Goal: Find specific page/section: Find specific page/section

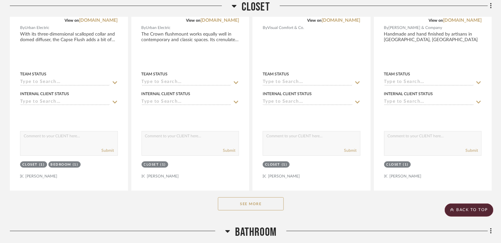
scroll to position [2365, 0]
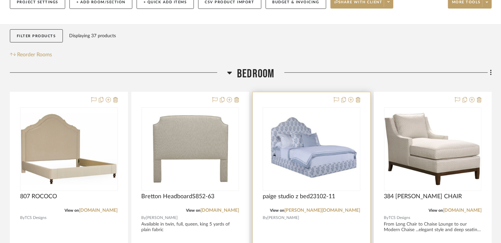
scroll to position [116, 0]
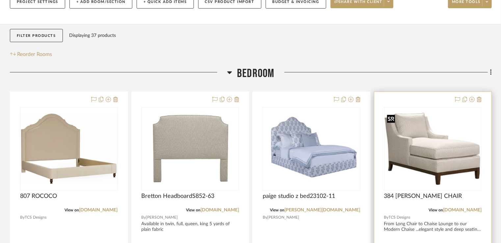
click at [428, 168] on img "0" at bounding box center [433, 148] width 96 height 73
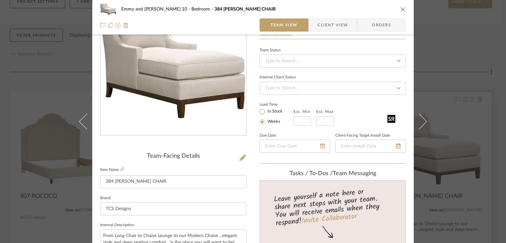
scroll to position [55, 0]
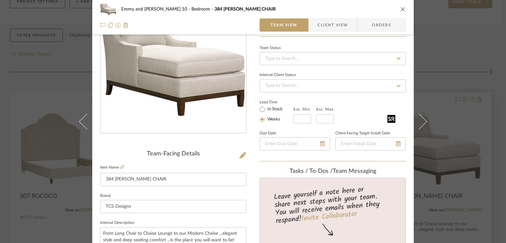
click at [428, 168] on button at bounding box center [422, 121] width 18 height 243
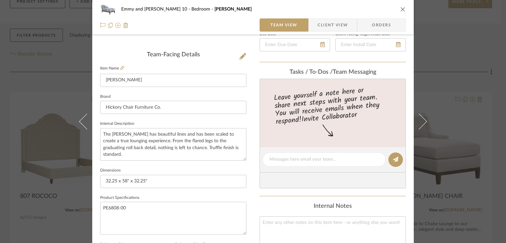
scroll to position [149, 0]
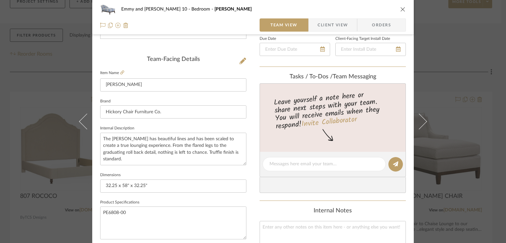
click at [401, 8] on icon "close" at bounding box center [402, 9] width 5 height 5
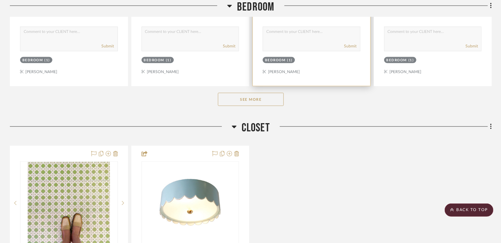
scroll to position [411, 0]
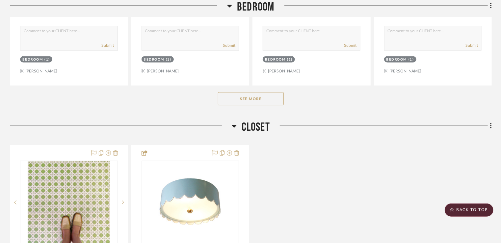
click at [255, 98] on button "See More" at bounding box center [251, 98] width 66 height 13
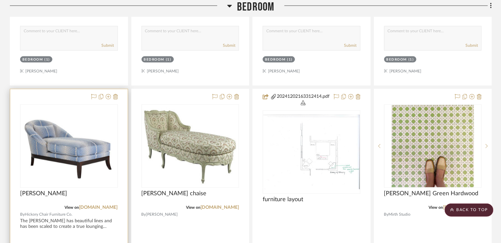
click at [104, 152] on div at bounding box center [69, 146] width 98 height 84
click at [104, 152] on img "0" at bounding box center [69, 146] width 96 height 72
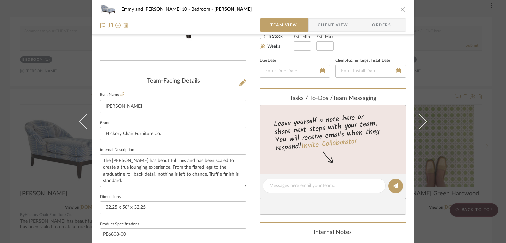
scroll to position [0, 0]
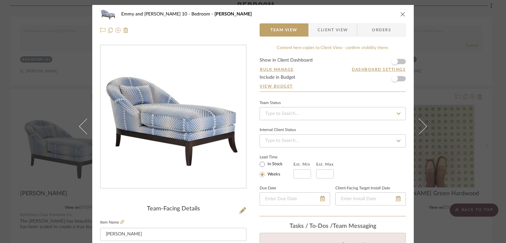
click at [402, 16] on icon "close" at bounding box center [402, 14] width 5 height 5
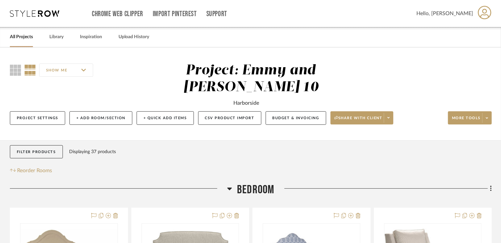
click at [26, 39] on link "All Projects" at bounding box center [21, 37] width 23 height 9
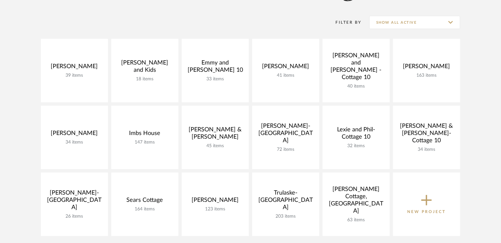
scroll to position [125, 0]
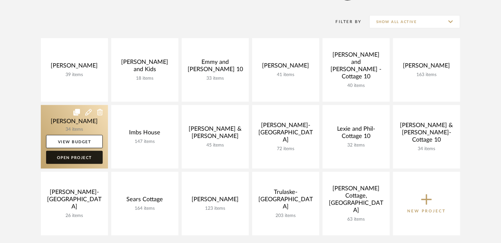
click at [91, 158] on link "Open Project" at bounding box center [74, 157] width 57 height 13
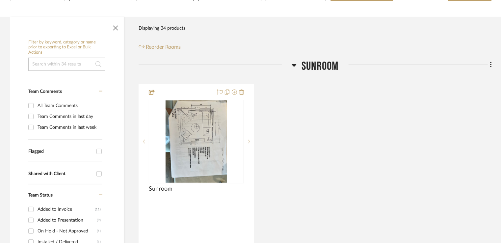
scroll to position [109, 0]
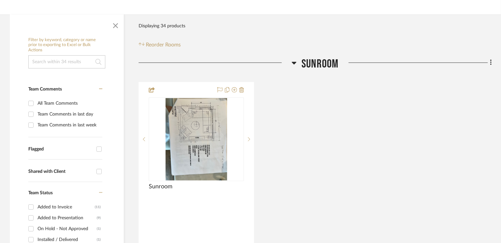
click at [0, 0] on img at bounding box center [0, 0] width 0 height 0
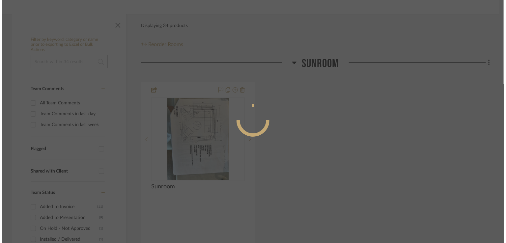
scroll to position [0, 0]
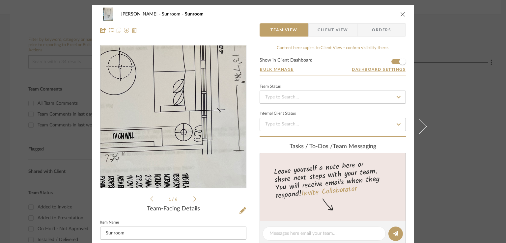
click at [189, 108] on img "0" at bounding box center [172, 116] width 107 height 143
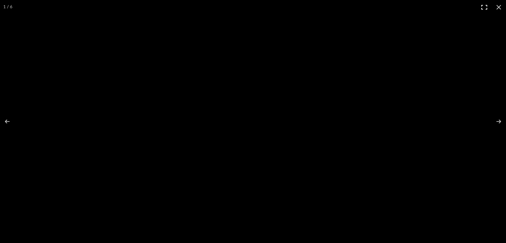
click at [486, 7] on button at bounding box center [484, 7] width 14 height 14
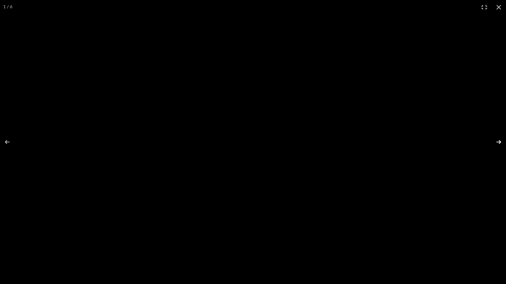
click at [494, 140] on button at bounding box center [494, 142] width 23 height 33
click at [7, 140] on button at bounding box center [11, 142] width 23 height 33
click at [498, 6] on button at bounding box center [498, 7] width 14 height 14
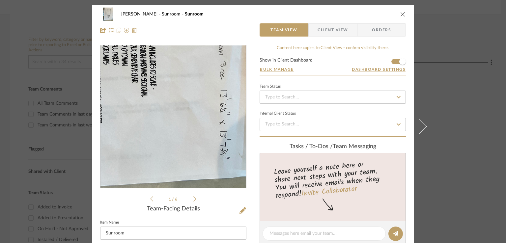
click at [207, 154] on img "0" at bounding box center [172, 116] width 107 height 143
click at [0, 0] on div at bounding box center [0, 0] width 0 height 0
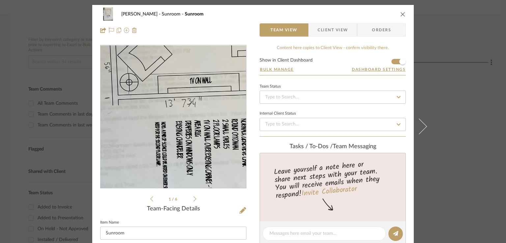
click at [163, 126] on img "0" at bounding box center [172, 116] width 107 height 143
